Goal: Task Accomplishment & Management: Use online tool/utility

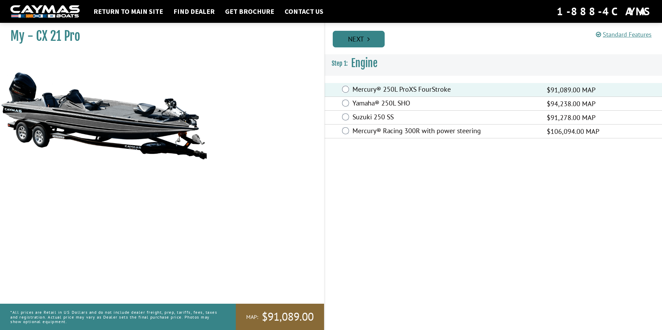
click at [375, 41] on link "Next" at bounding box center [359, 39] width 52 height 17
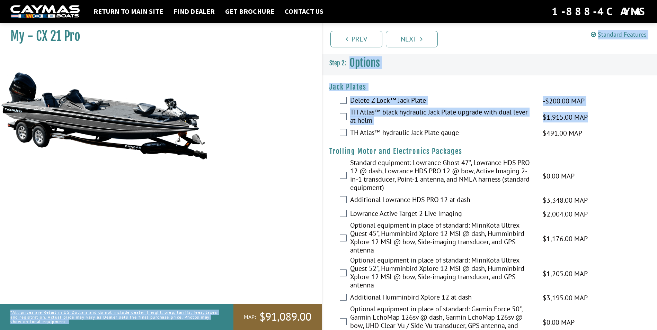
drag, startPoint x: 331, startPoint y: 129, endPoint x: 299, endPoint y: 146, distance: 36.7
click at [299, 146] on div "My - CX 21 Pro MAP:" at bounding box center [157, 185] width 329 height 330
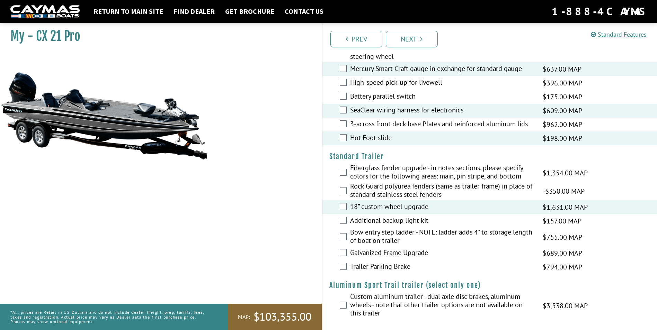
scroll to position [852, 0]
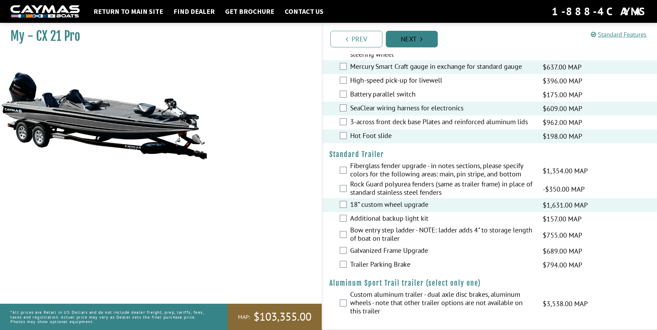
click at [420, 34] on link "Next" at bounding box center [412, 39] width 52 height 17
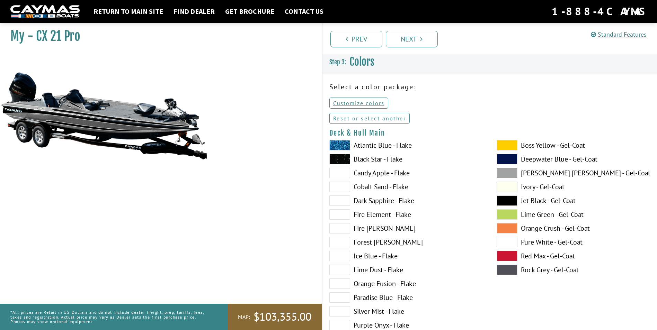
scroll to position [0, 0]
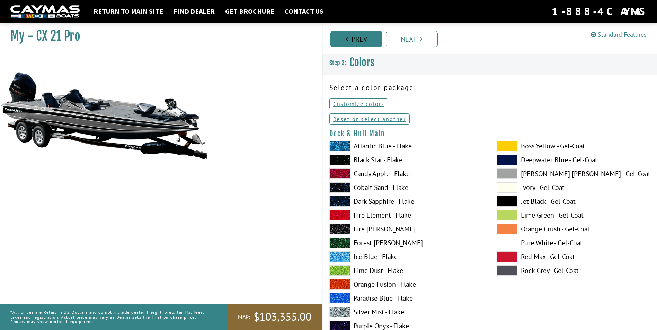
click at [358, 37] on link "Prev" at bounding box center [356, 39] width 52 height 17
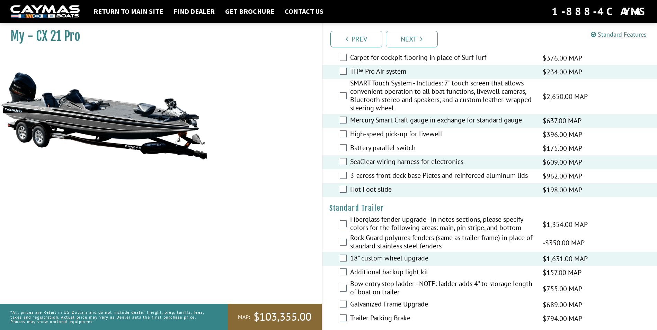
scroll to position [852, 0]
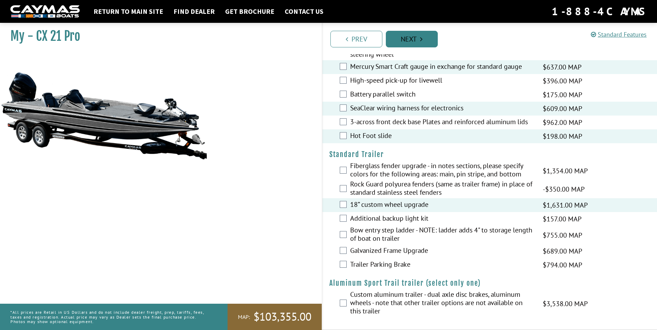
click at [412, 39] on link "Next" at bounding box center [412, 39] width 52 height 17
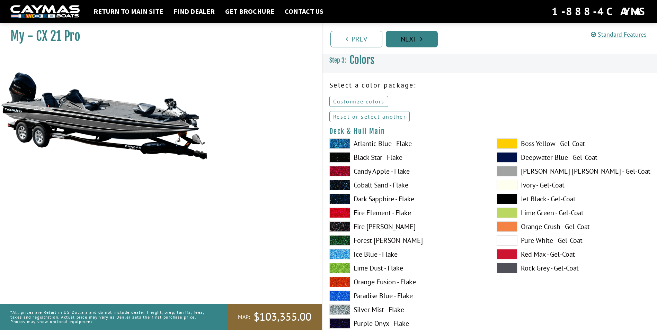
scroll to position [0, 0]
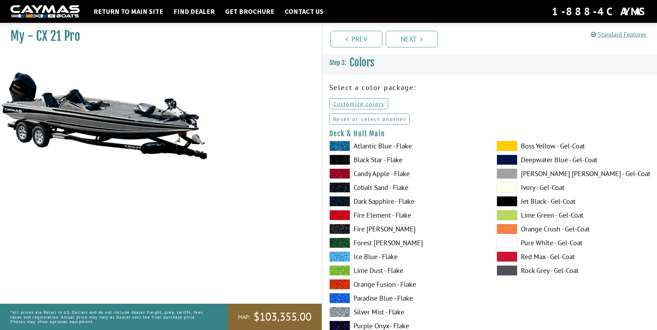
click at [362, 120] on link "Reset or select another" at bounding box center [369, 119] width 81 height 11
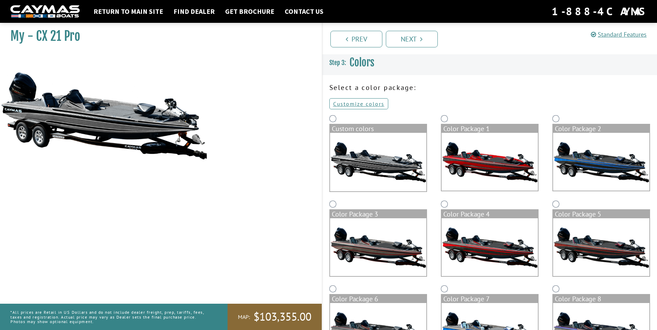
click at [477, 162] on img at bounding box center [489, 162] width 96 height 58
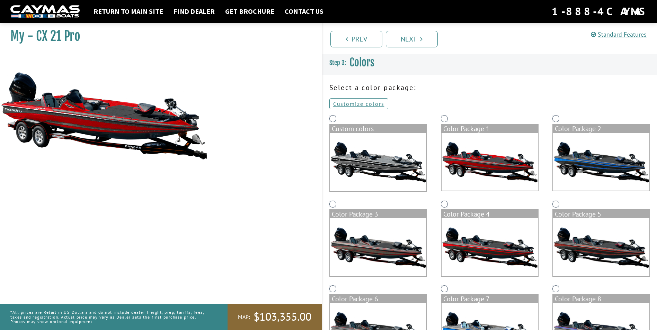
click at [571, 179] on img at bounding box center [601, 162] width 96 height 58
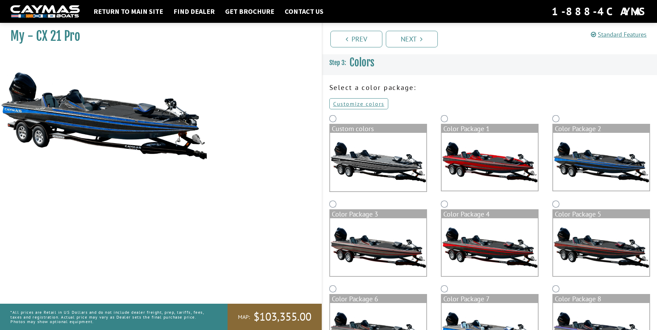
click at [590, 247] on img at bounding box center [601, 247] width 96 height 58
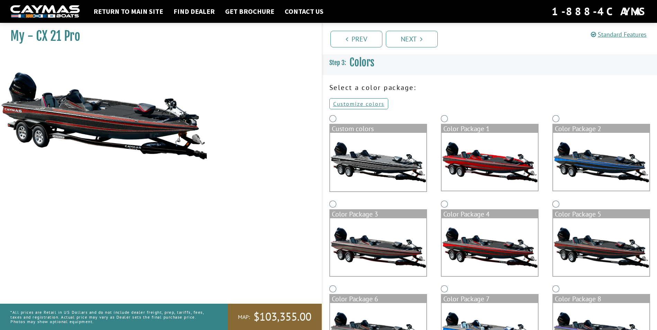
click at [504, 249] on img at bounding box center [489, 247] width 96 height 58
click at [390, 251] on img at bounding box center [378, 247] width 96 height 58
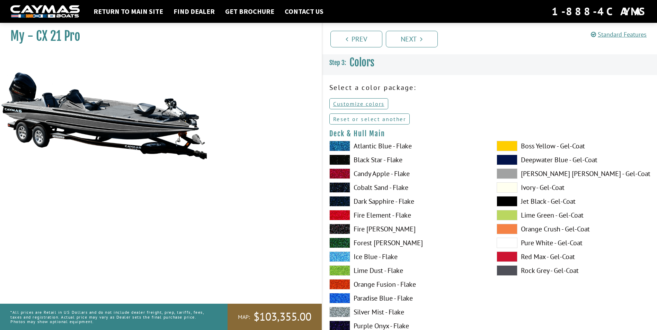
click at [387, 116] on link "Reset or select another" at bounding box center [369, 119] width 81 height 11
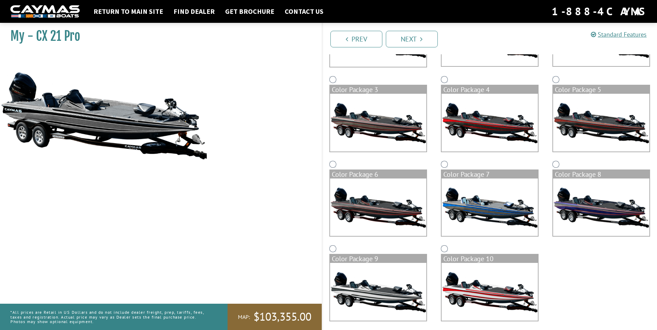
scroll to position [129, 0]
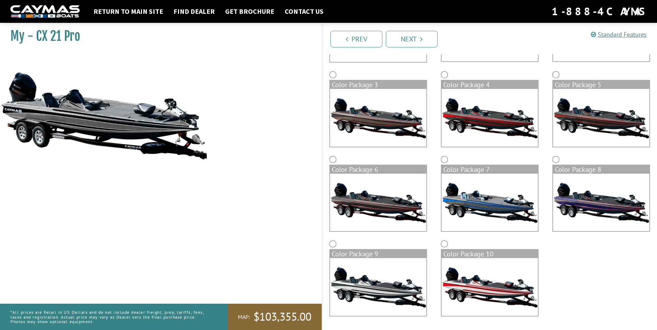
click at [608, 205] on img at bounding box center [601, 203] width 96 height 58
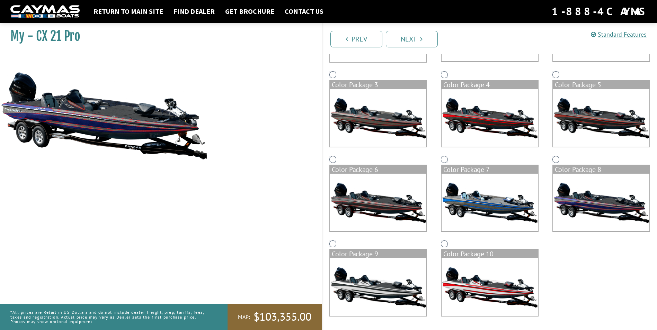
click at [496, 278] on img at bounding box center [489, 287] width 96 height 58
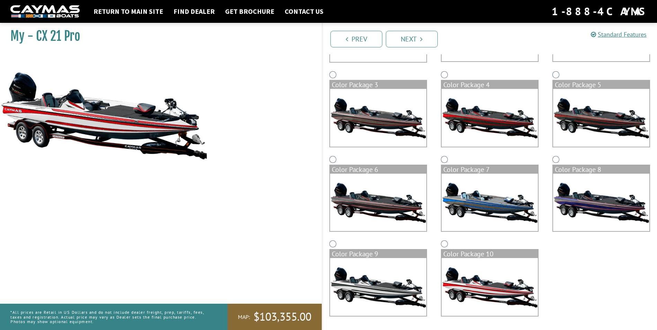
click at [388, 290] on img at bounding box center [378, 287] width 96 height 58
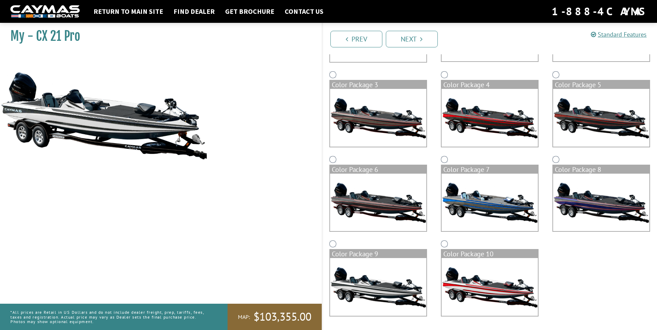
scroll to position [0, 0]
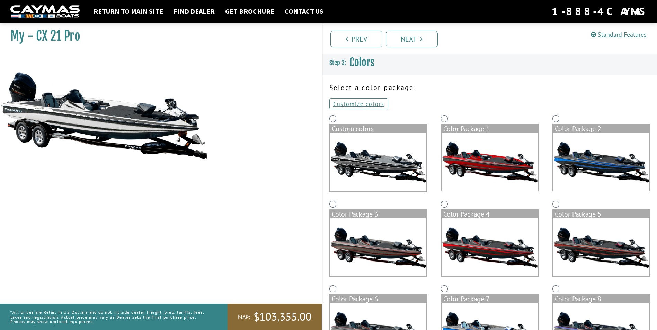
click at [480, 156] on img at bounding box center [489, 162] width 96 height 58
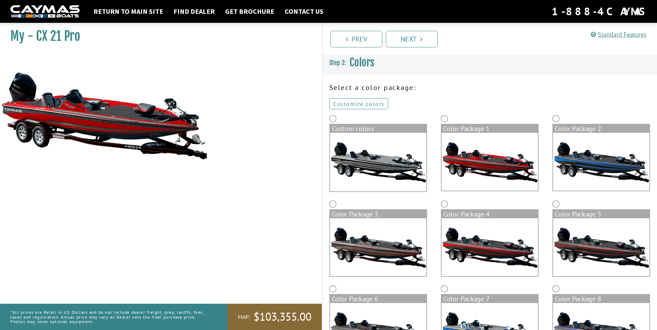
click at [369, 104] on link "Customize colors" at bounding box center [358, 103] width 59 height 11
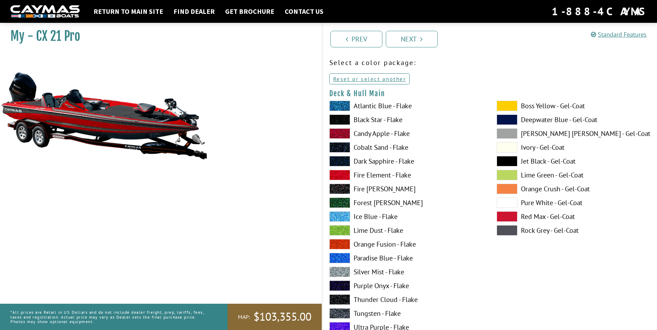
scroll to position [28, 0]
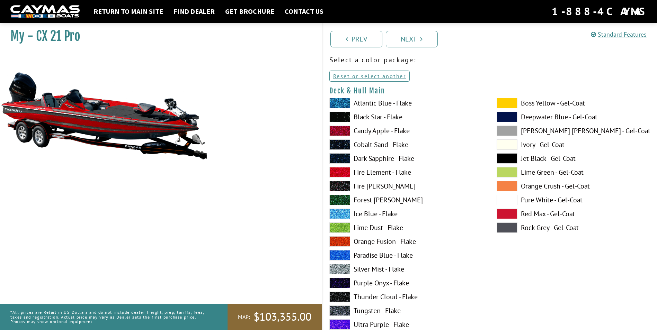
click at [503, 101] on span at bounding box center [506, 103] width 21 height 10
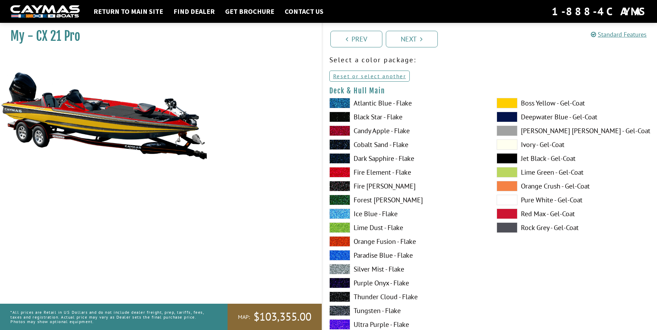
click at [342, 128] on span at bounding box center [339, 131] width 21 height 10
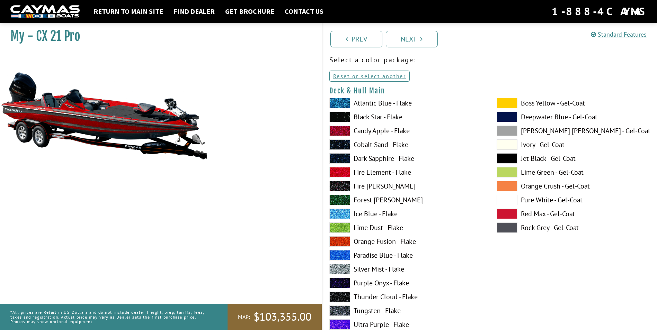
click at [342, 173] on span at bounding box center [339, 172] width 21 height 10
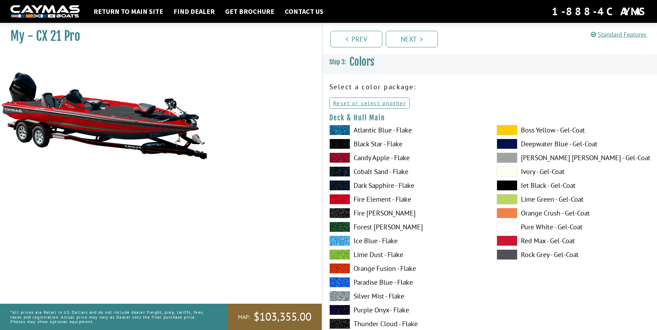
scroll to position [0, 0]
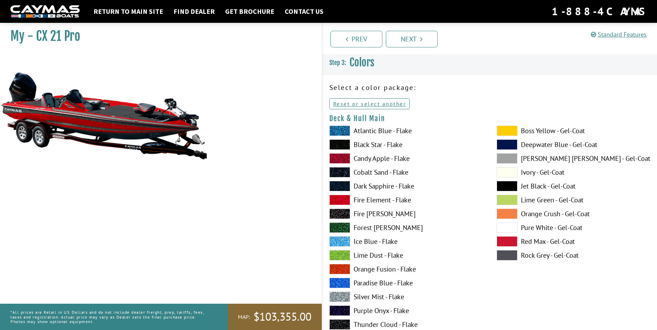
click at [501, 132] on span at bounding box center [506, 131] width 21 height 10
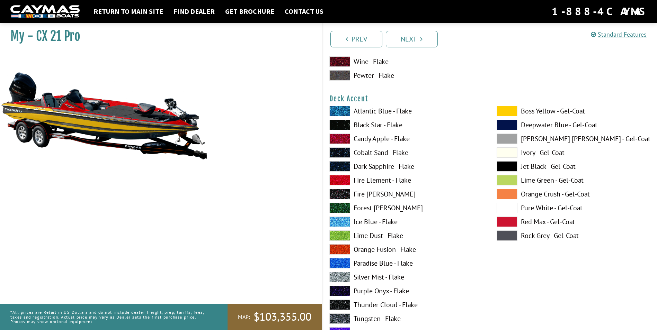
scroll to position [291, 0]
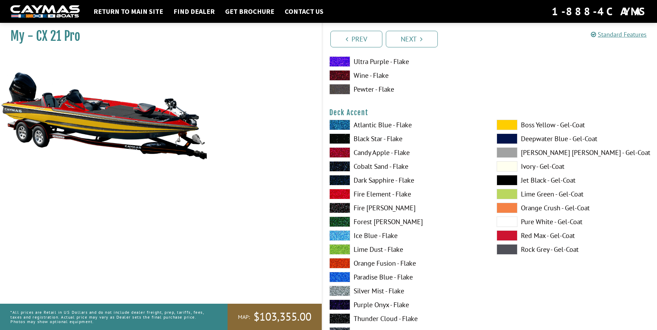
click at [379, 140] on label "Black Star - Flake" at bounding box center [405, 139] width 153 height 10
click at [508, 124] on span at bounding box center [506, 125] width 21 height 10
click at [344, 137] on span at bounding box center [339, 139] width 21 height 10
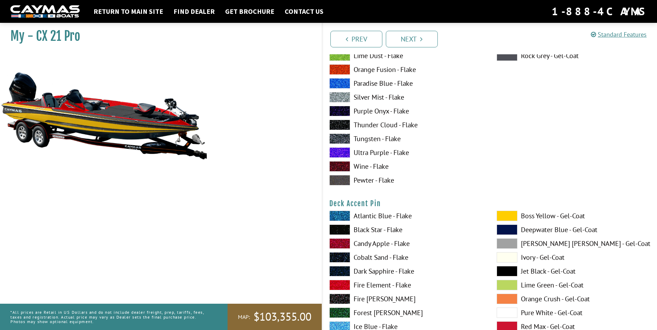
scroll to position [499, 0]
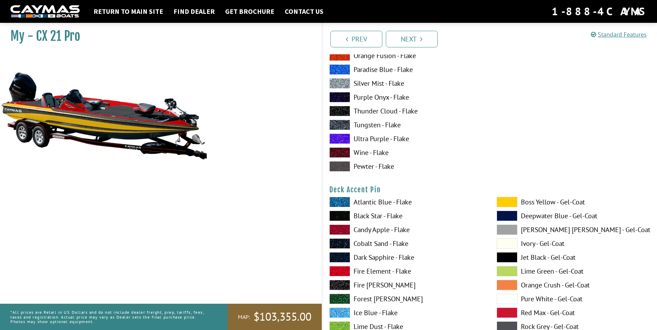
click at [505, 203] on span at bounding box center [506, 202] width 21 height 10
click at [508, 242] on span at bounding box center [506, 244] width 21 height 10
click at [510, 269] on span at bounding box center [506, 271] width 21 height 10
click at [339, 215] on span at bounding box center [339, 216] width 21 height 10
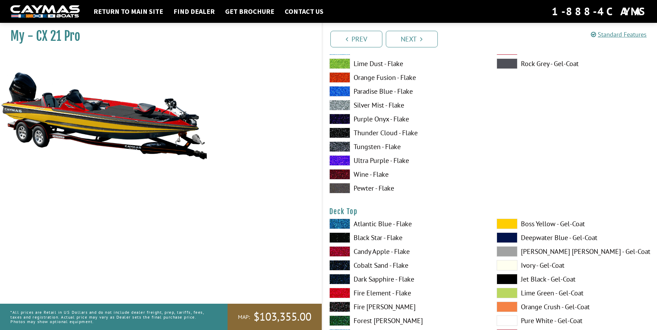
scroll to position [776, 0]
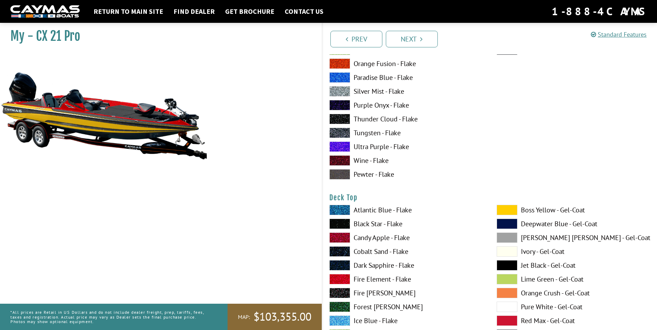
click at [502, 208] on span at bounding box center [506, 210] width 21 height 10
click at [340, 223] on span at bounding box center [339, 224] width 21 height 10
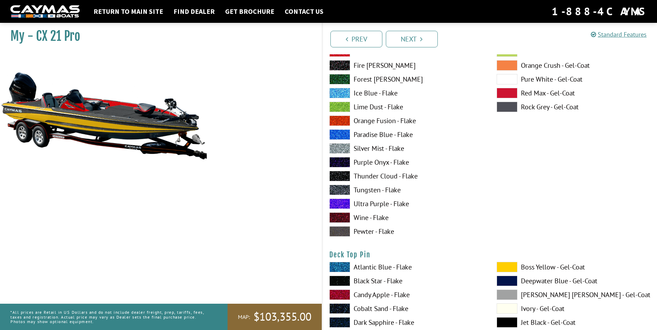
scroll to position [1080, 0]
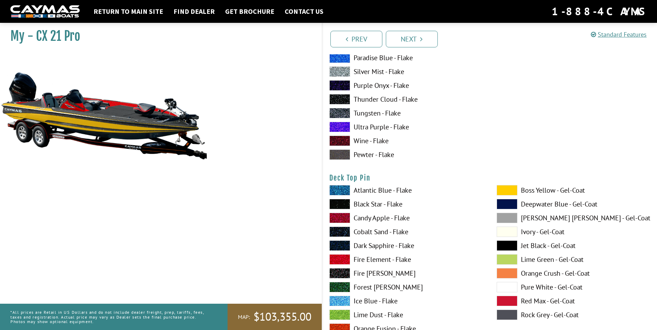
click at [504, 233] on span at bounding box center [506, 232] width 21 height 10
click at [504, 193] on span at bounding box center [506, 190] width 21 height 10
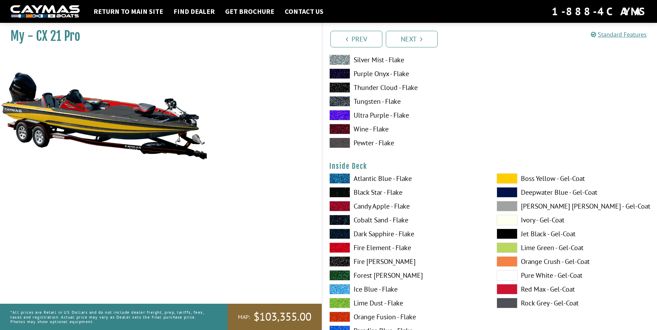
scroll to position [1385, 0]
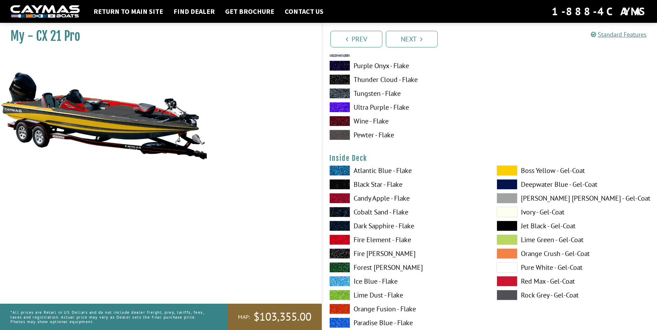
click at [508, 169] on span at bounding box center [506, 170] width 21 height 10
click at [343, 183] on span at bounding box center [339, 184] width 21 height 10
click at [512, 168] on span at bounding box center [506, 170] width 21 height 10
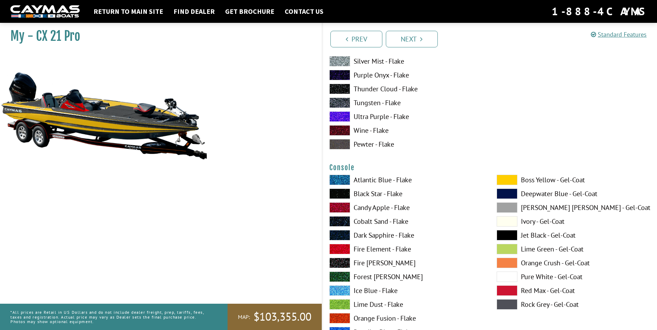
scroll to position [1662, 0]
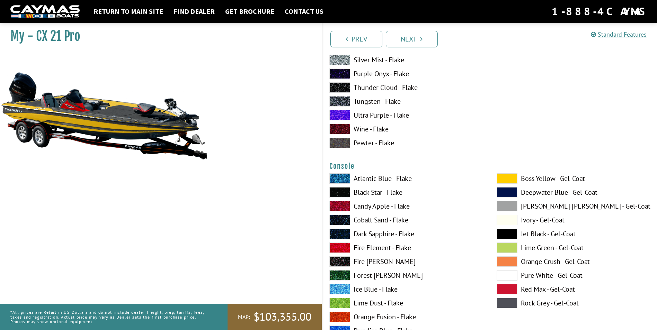
click at [344, 191] on span at bounding box center [339, 192] width 21 height 10
click at [506, 178] on span at bounding box center [506, 178] width 21 height 10
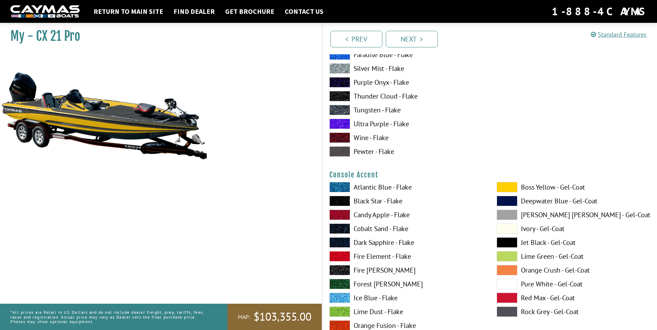
scroll to position [1939, 0]
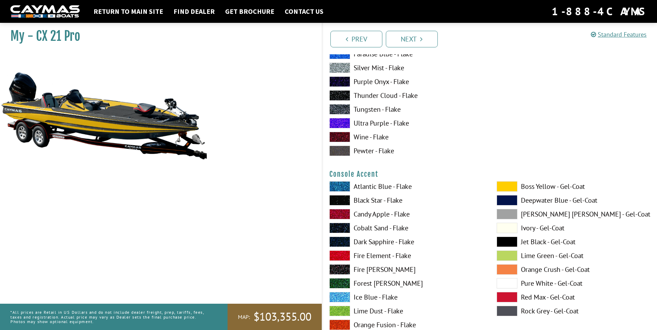
click at [343, 197] on span at bounding box center [339, 200] width 21 height 10
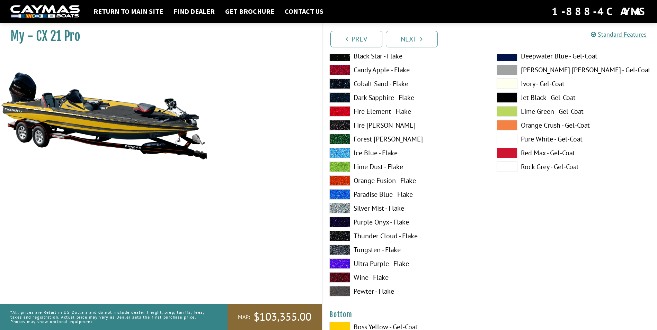
scroll to position [2354, 0]
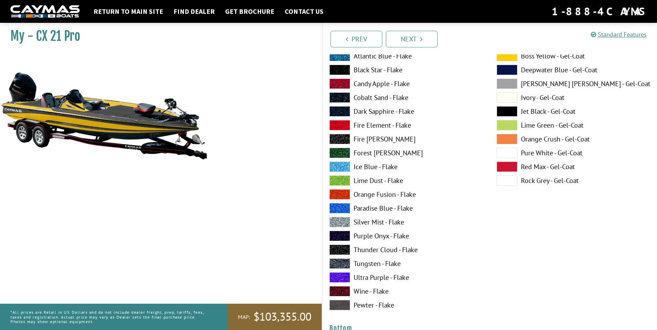
click at [338, 221] on span at bounding box center [339, 222] width 21 height 10
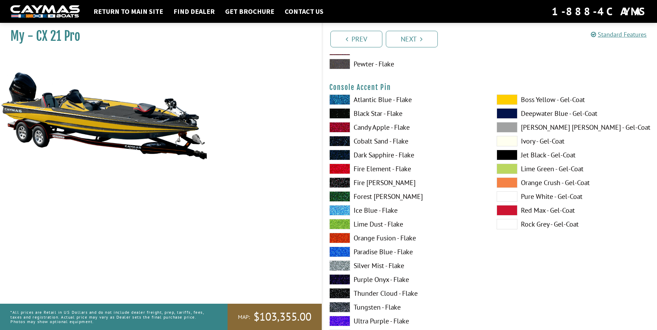
scroll to position [2299, 0]
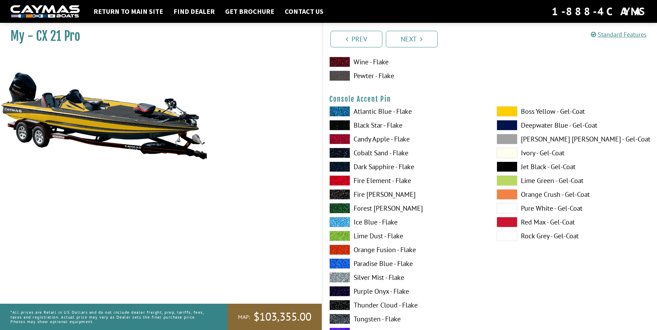
click at [339, 108] on span at bounding box center [339, 111] width 21 height 10
click at [341, 278] on span at bounding box center [339, 277] width 21 height 10
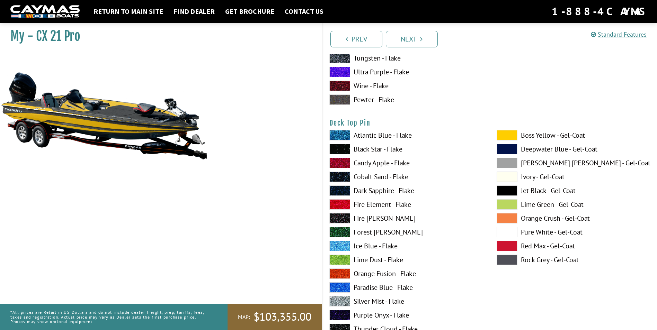
scroll to position [1136, 0]
click at [337, 301] on span at bounding box center [339, 301] width 21 height 10
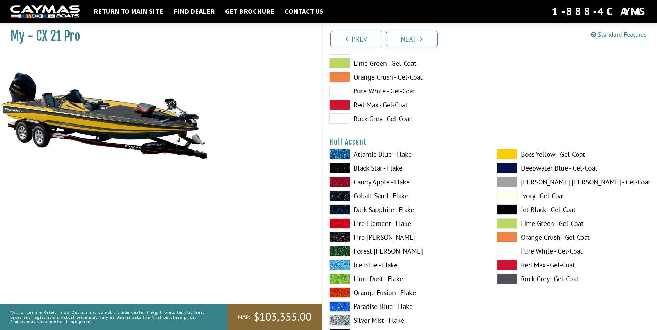
scroll to position [2701, 0]
click at [507, 155] on span at bounding box center [506, 155] width 21 height 10
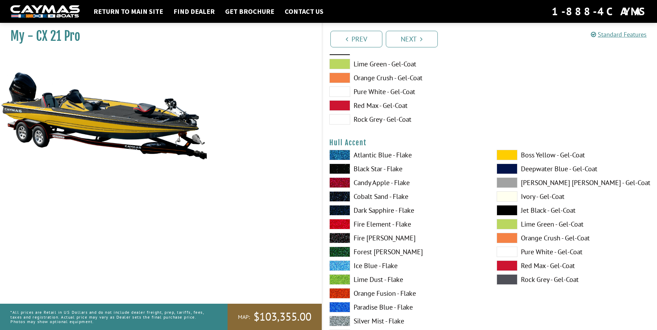
click at [341, 169] on span at bounding box center [339, 169] width 21 height 10
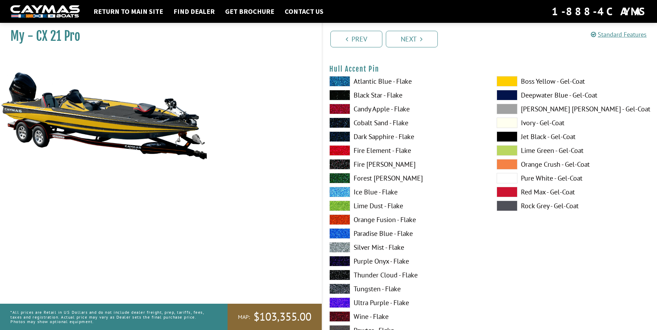
scroll to position [3061, 0]
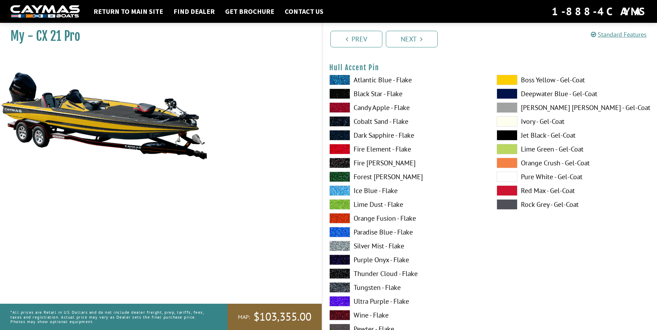
click at [342, 244] on span at bounding box center [339, 246] width 21 height 10
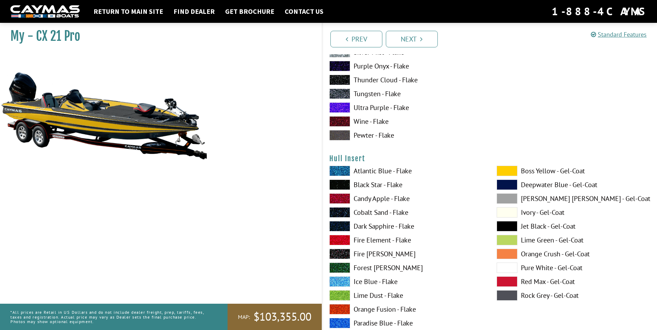
scroll to position [3268, 0]
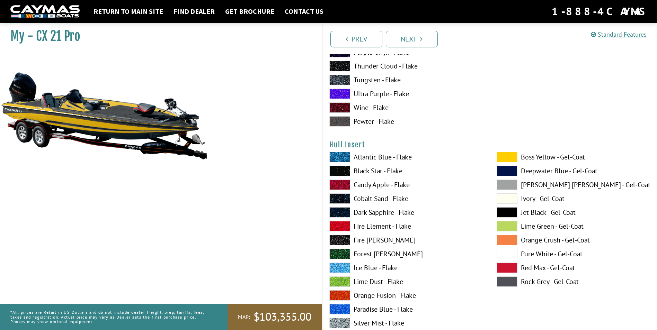
click at [342, 278] on span at bounding box center [339, 282] width 21 height 10
click at [342, 170] on span at bounding box center [339, 171] width 21 height 10
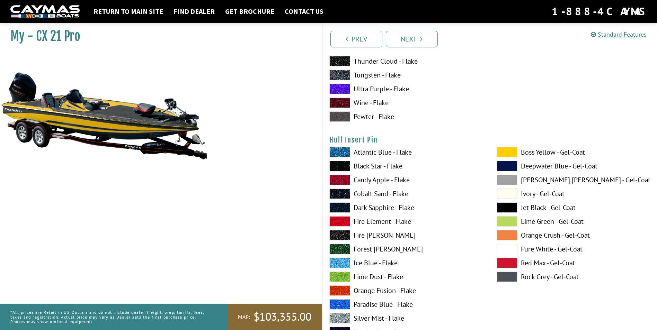
scroll to position [3559, 0]
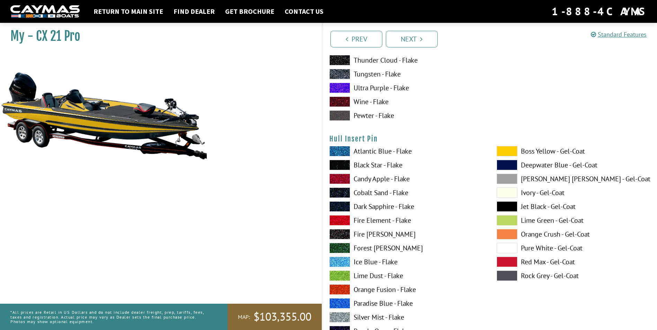
click at [336, 316] on span at bounding box center [339, 317] width 21 height 10
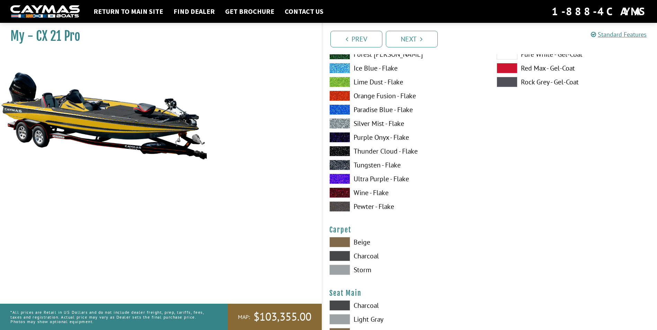
scroll to position [3767, 0]
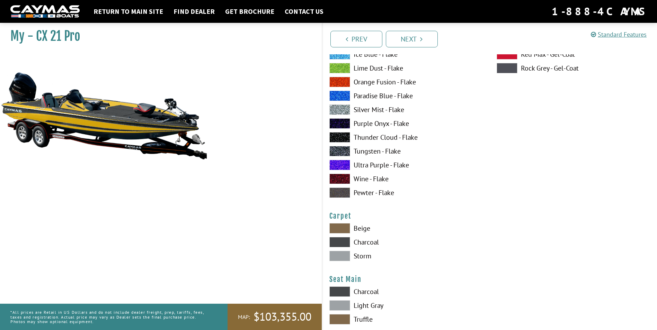
click at [342, 224] on span at bounding box center [339, 228] width 21 height 10
click at [342, 256] on span at bounding box center [339, 256] width 21 height 10
click at [341, 241] on span at bounding box center [339, 242] width 21 height 10
click at [341, 227] on span at bounding box center [339, 228] width 21 height 10
click at [339, 241] on span at bounding box center [339, 242] width 21 height 10
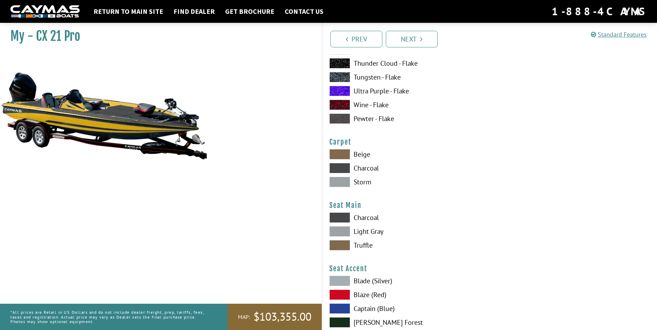
scroll to position [3850, 0]
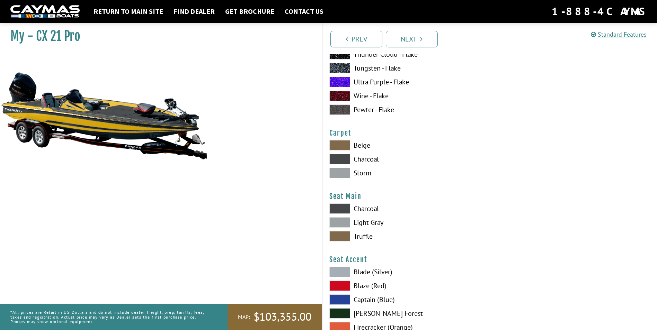
click at [341, 219] on span at bounding box center [339, 222] width 21 height 10
click at [342, 235] on span at bounding box center [339, 236] width 21 height 10
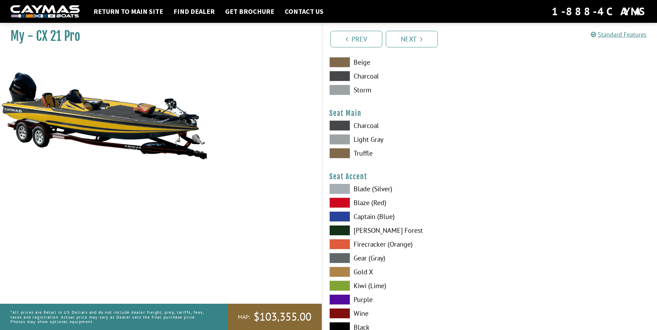
scroll to position [3919, 0]
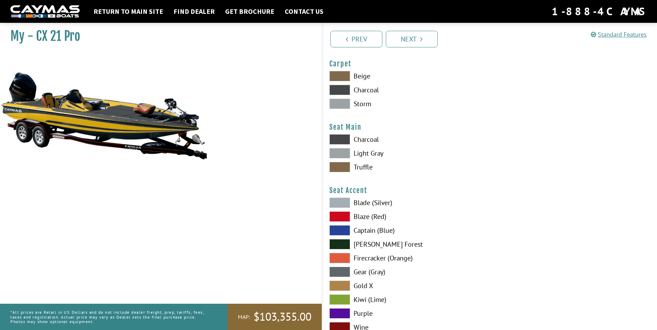
click at [343, 152] on span at bounding box center [339, 153] width 21 height 10
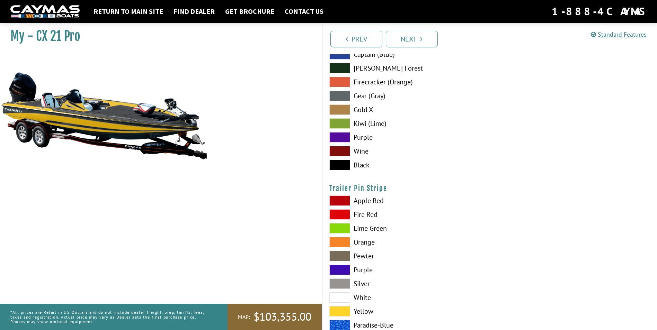
scroll to position [4130, 0]
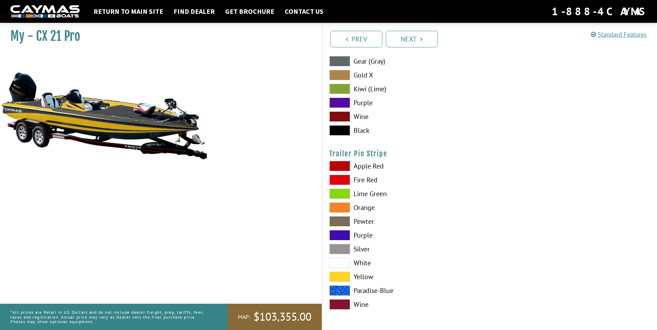
click at [337, 276] on span at bounding box center [339, 277] width 21 height 10
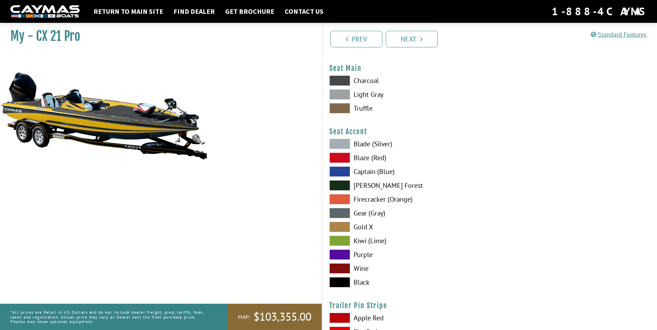
scroll to position [3978, 0]
click at [339, 285] on span at bounding box center [339, 283] width 21 height 10
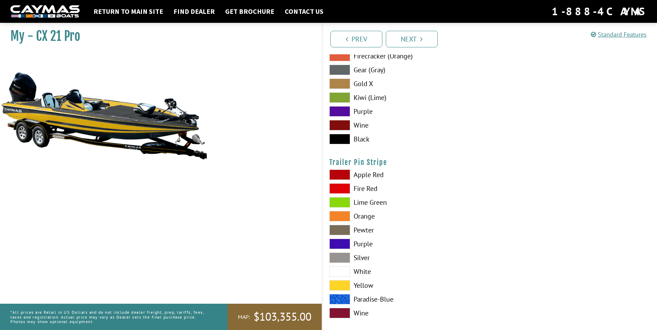
scroll to position [4130, 0]
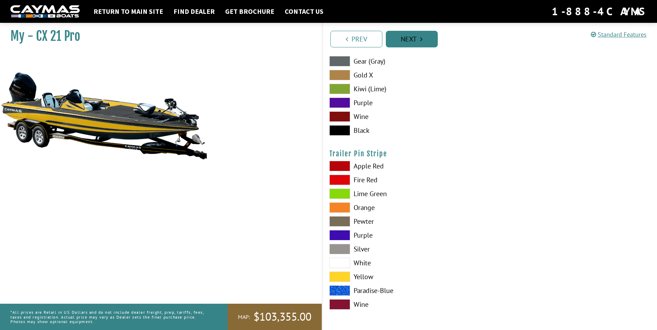
click at [413, 43] on link "Next" at bounding box center [412, 39] width 52 height 17
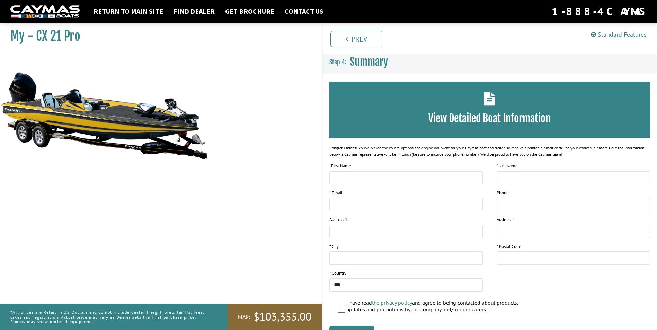
scroll to position [0, 0]
